Goal: Task Accomplishment & Management: Complete application form

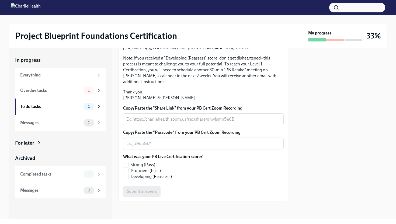
scroll to position [119, 0]
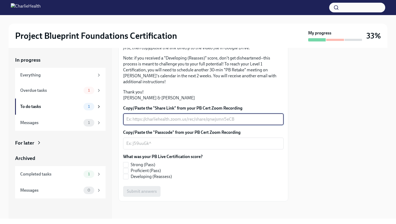
click at [206, 122] on textarea "Copy/Paste the "Share Link" from your PB Cert Zoom Recording" at bounding box center [203, 119] width 154 height 6
paste textarea "yein Bennett"
type textarea "y"
click at [217, 122] on textarea "Copy/Paste the "Share Link" from your PB Cert Zoom Recording" at bounding box center [203, 119] width 154 height 6
paste textarea "yein Bennett"
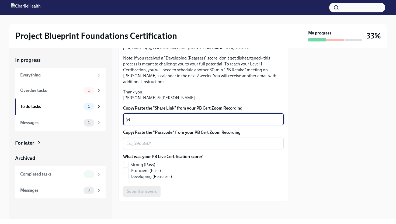
type textarea "y"
click at [228, 122] on textarea "Copy/Paste the "Share Link" from your PB Cert Zoom Recording" at bounding box center [203, 119] width 154 height 6
click at [247, 122] on textarea "Copy/Paste the "Share Link" from your PB Cert Zoom Recording" at bounding box center [203, 119] width 154 height 6
paste textarea "[URL][DOMAIN_NAME]"
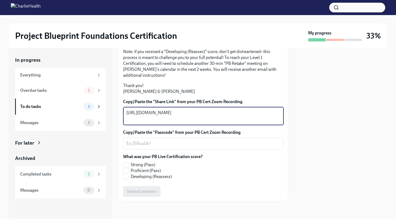
type textarea "[URL][DOMAIN_NAME]"
click at [207, 147] on textarea "Copy/Paste the "Passcode" from your PB Cert Zoom Recording" at bounding box center [203, 143] width 154 height 6
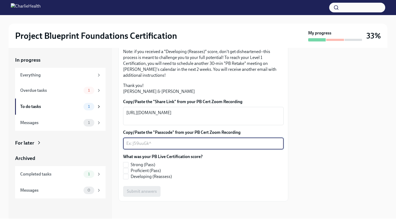
paste textarea "$@g1T+w4"
type textarea "$@g1T+w4"
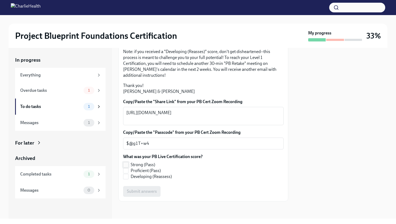
click at [129, 164] on label "Strong (Pass)" at bounding box center [160, 165] width 75 height 6
click at [128, 164] on input "Strong (Pass)" at bounding box center [125, 164] width 5 height 5
checkbox input "true"
click at [149, 192] on span "Submit answers" at bounding box center [142, 191] width 30 height 5
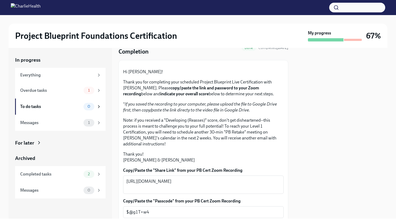
scroll to position [0, 0]
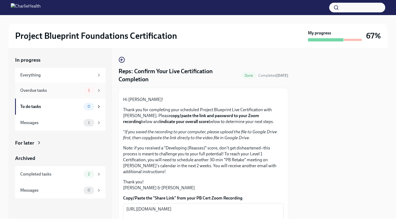
click at [80, 92] on div "Overdue tasks" at bounding box center [50, 90] width 61 height 6
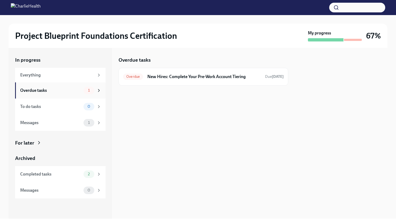
click at [82, 96] on div "Overdue tasks 1" at bounding box center [60, 90] width 90 height 16
click at [74, 173] on div "Completed tasks" at bounding box center [50, 174] width 61 height 6
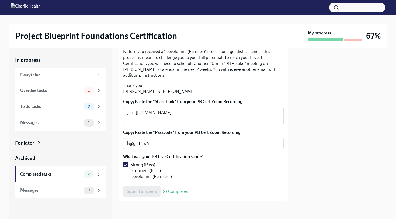
scroll to position [129, 0]
click at [93, 94] on div "1" at bounding box center [92, 91] width 18 height 8
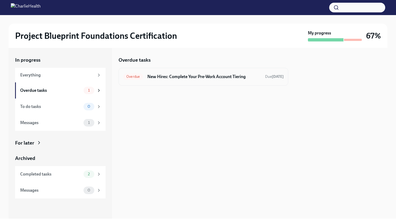
click at [202, 77] on h6 "New Hires: Complete Your Pre-Work Account Tiering" at bounding box center [203, 77] width 113 height 6
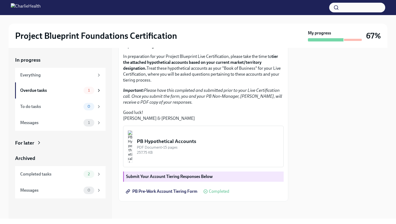
scroll to position [84, 0]
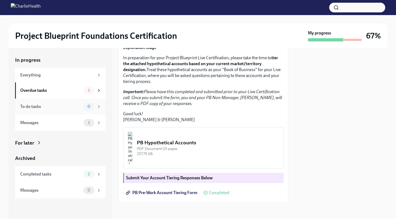
click at [86, 108] on span "0" at bounding box center [88, 106] width 9 height 4
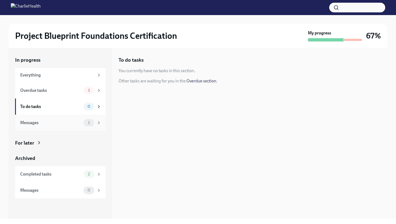
click at [87, 128] on div "Messages 1" at bounding box center [60, 123] width 90 height 16
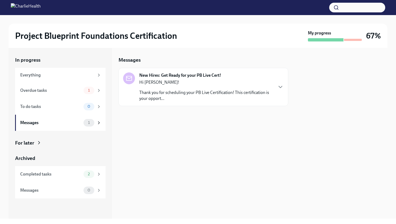
click at [274, 96] on div "New Hires: Get Ready for your PB Live Cert! Hi Fredrick! Thank you for scheduli…" at bounding box center [203, 86] width 160 height 29
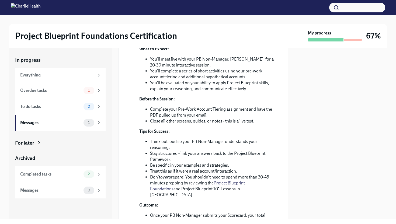
scroll to position [148, 0]
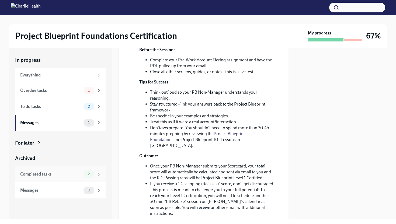
click at [72, 176] on div "Completed tasks" at bounding box center [50, 174] width 61 height 6
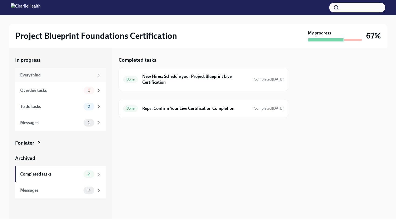
click at [75, 76] on div "Everything" at bounding box center [57, 75] width 74 height 6
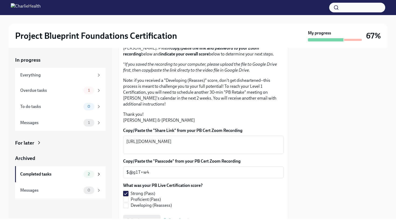
scroll to position [28, 0]
